Goal: Navigation & Orientation: Find specific page/section

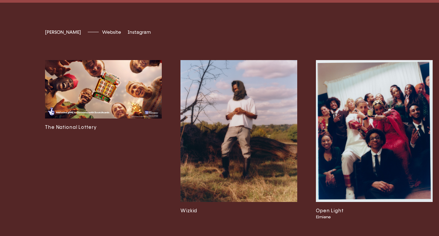
scroll to position [1596, 0]
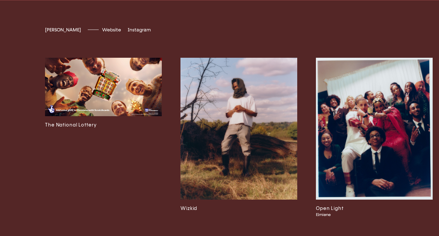
click at [224, 171] on img at bounding box center [239, 129] width 117 height 142
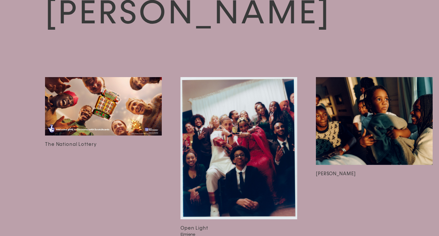
scroll to position [1071, 0]
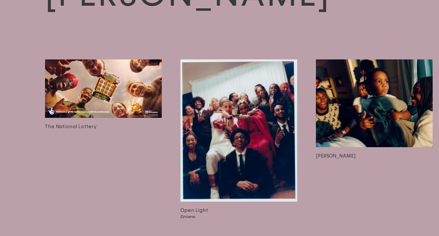
click at [351, 110] on img at bounding box center [374, 103] width 117 height 88
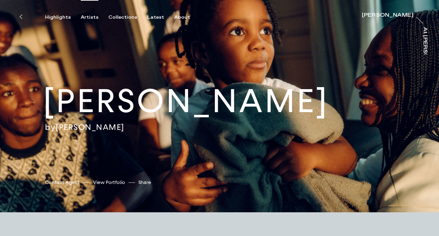
click at [89, 18] on div "Artists" at bounding box center [90, 17] width 18 height 6
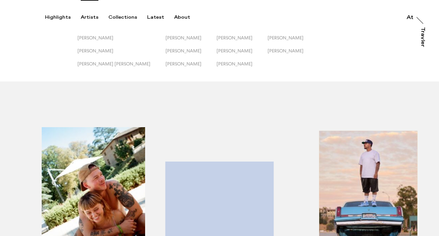
click at [105, 189] on div "button" at bounding box center [82, 208] width 138 height 208
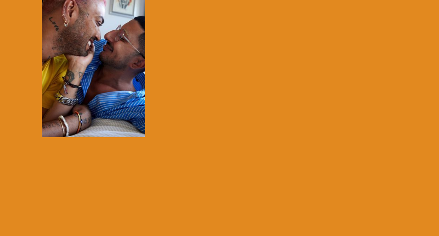
scroll to position [146, 0]
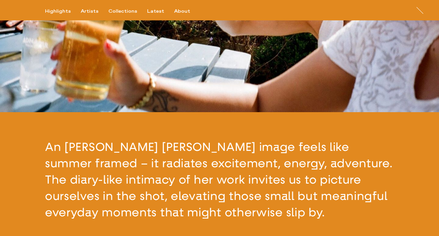
scroll to position [4, 0]
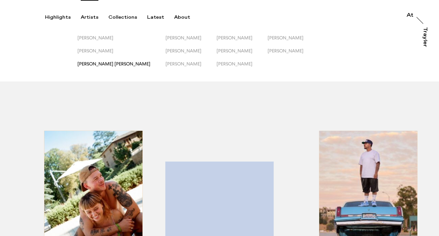
click at [104, 63] on span "[PERSON_NAME] [PERSON_NAME]" at bounding box center [113, 63] width 73 height 5
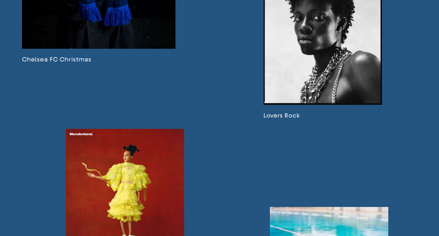
scroll to position [1078, 0]
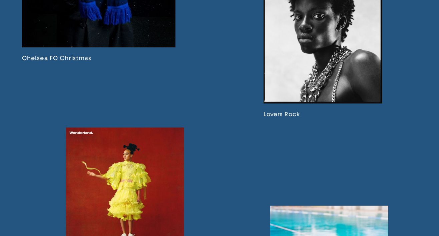
click at [306, 88] on link at bounding box center [323, 36] width 119 height 163
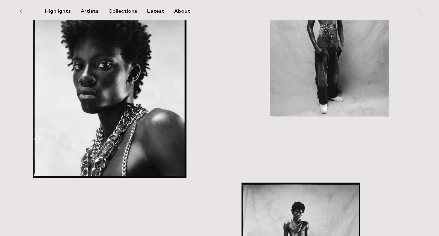
scroll to position [207, 0]
